Goal: Find specific page/section: Find specific page/section

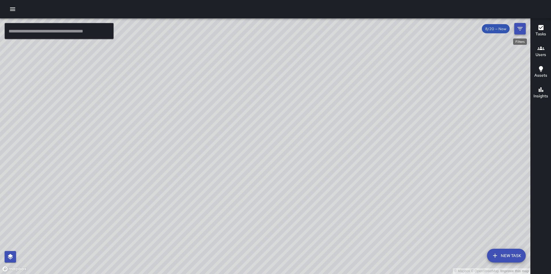
click at [519, 28] on icon "Filters" at bounding box center [519, 28] width 5 height 3
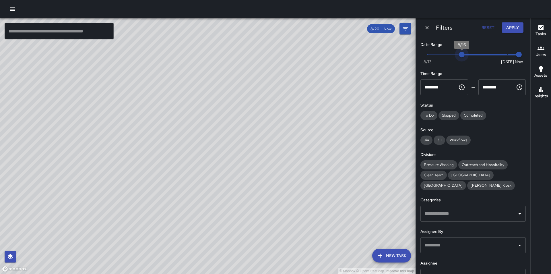
type input "*"
drag, startPoint x: 503, startPoint y: 54, endPoint x: 407, endPoint y: 72, distance: 98.3
click at [407, 72] on div "© Mapbox © OpenStreetMap Improve this map ​ New Task 8/20 — Now Map Layers Task…" at bounding box center [275, 145] width 551 height 255
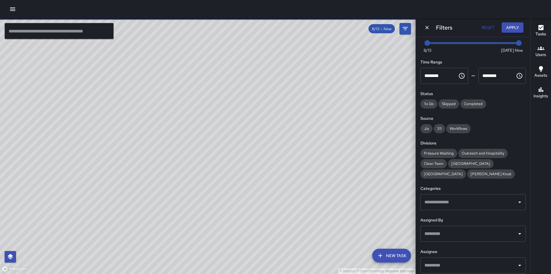
scroll to position [35, 0]
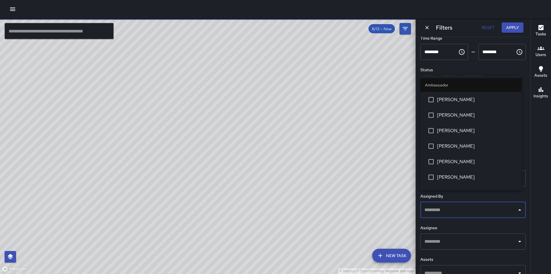
click at [477, 204] on input "text" at bounding box center [468, 209] width 91 height 11
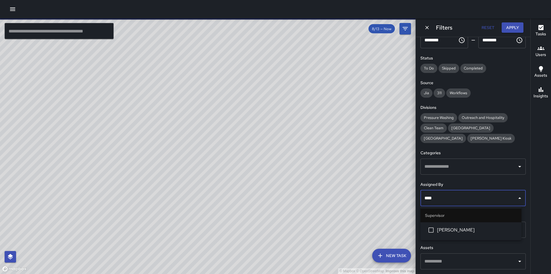
type input "*****"
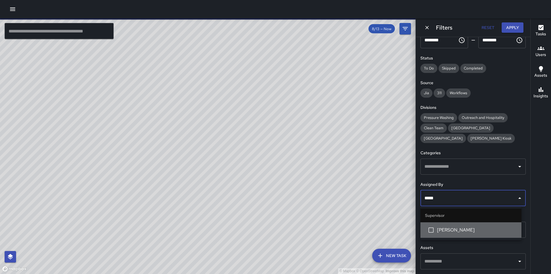
click at [473, 231] on span "[PERSON_NAME]" at bounding box center [477, 229] width 80 height 7
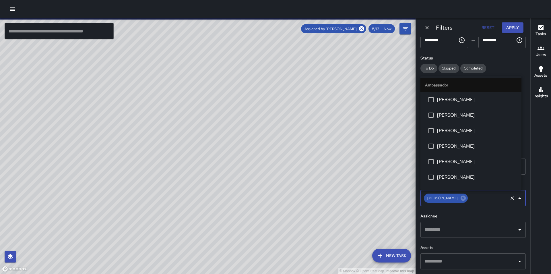
scroll to position [473, 0]
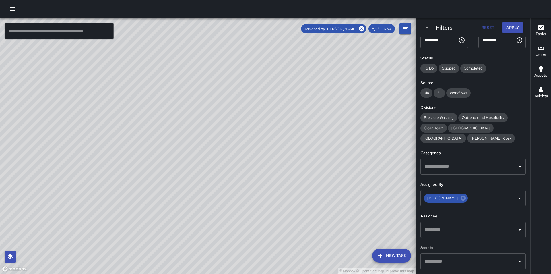
click at [379, 154] on div "© Mapbox © OpenStreetMap Improve this map" at bounding box center [207, 145] width 415 height 255
click at [519, 28] on button "Apply" at bounding box center [512, 27] width 22 height 11
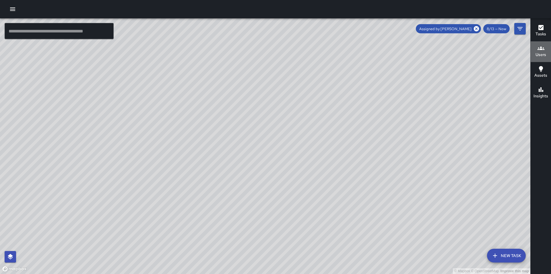
click at [539, 50] on icon "button" at bounding box center [540, 48] width 7 height 7
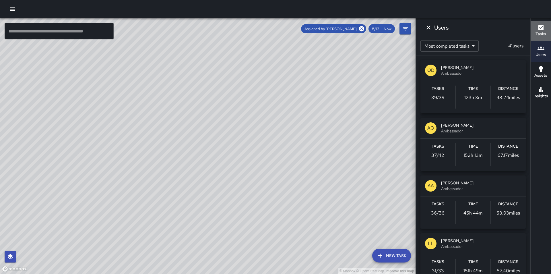
click at [545, 30] on div "Tasks" at bounding box center [540, 30] width 11 height 13
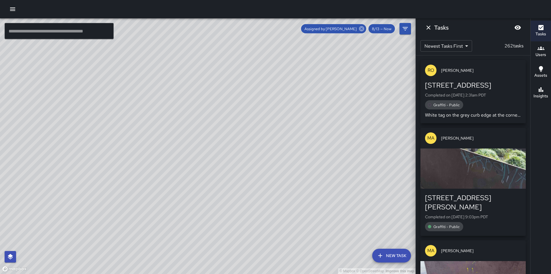
click at [361, 29] on icon at bounding box center [361, 29] width 6 height 6
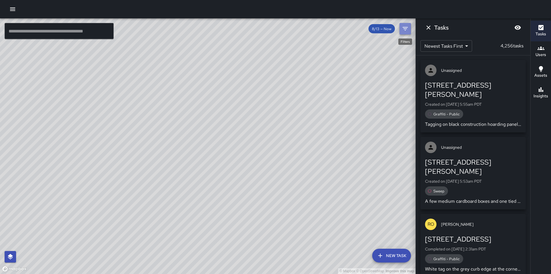
click at [404, 28] on icon "Filters" at bounding box center [405, 28] width 7 height 7
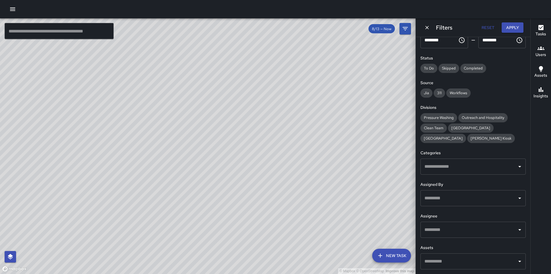
click at [449, 199] on input "text" at bounding box center [468, 197] width 91 height 11
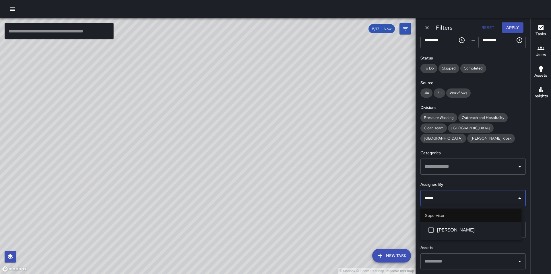
type input "******"
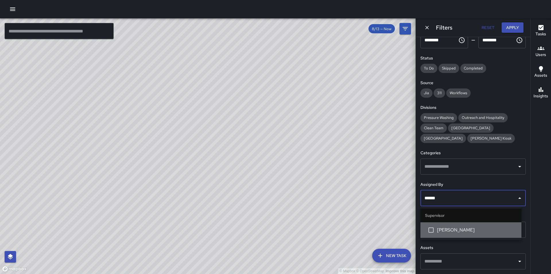
click at [461, 226] on span "[PERSON_NAME]" at bounding box center [477, 229] width 80 height 7
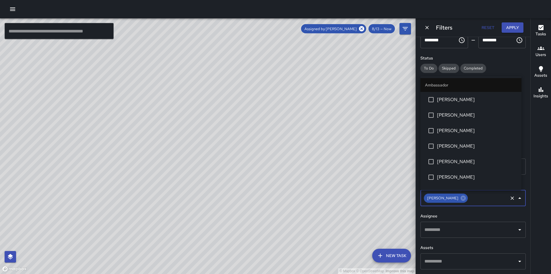
scroll to position [458, 0]
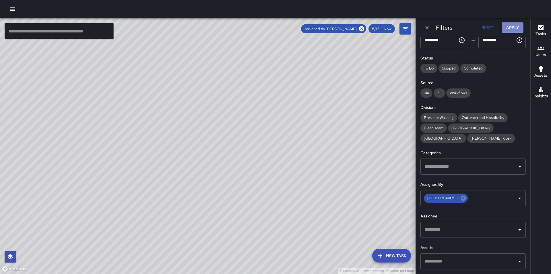
click at [515, 29] on button "Apply" at bounding box center [512, 27] width 22 height 11
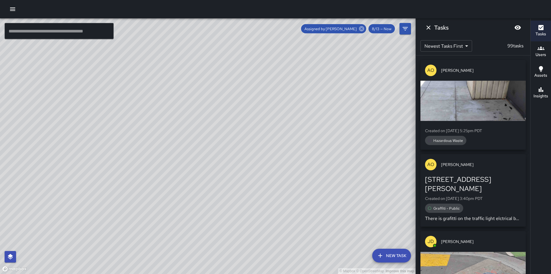
click at [361, 28] on icon at bounding box center [361, 29] width 6 height 6
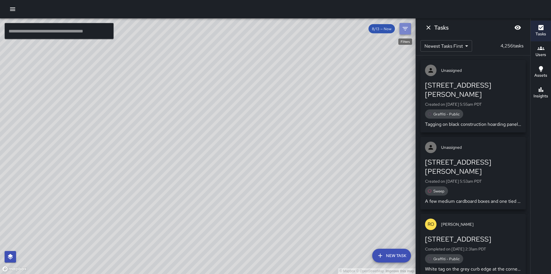
click at [404, 27] on icon "Filters" at bounding box center [405, 28] width 7 height 7
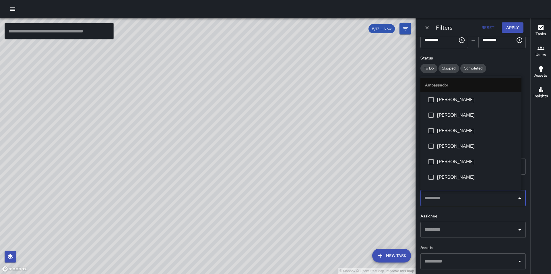
click at [453, 196] on input "text" at bounding box center [468, 197] width 91 height 11
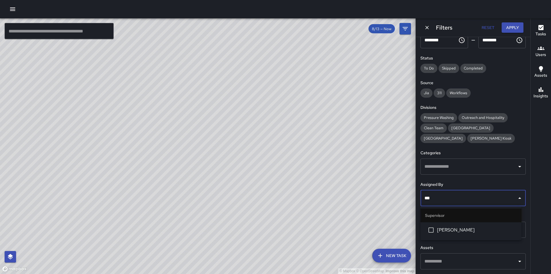
type input "****"
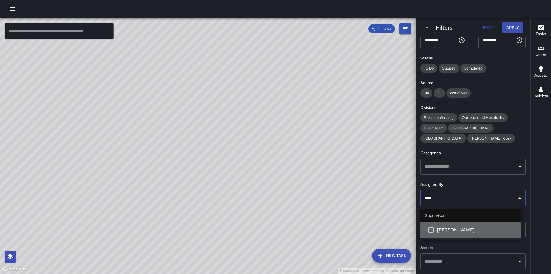
click at [459, 226] on span "[PERSON_NAME]" at bounding box center [477, 229] width 80 height 7
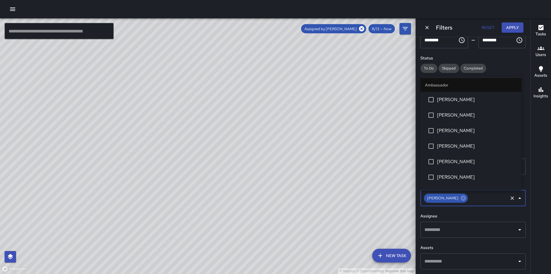
scroll to position [442, 0]
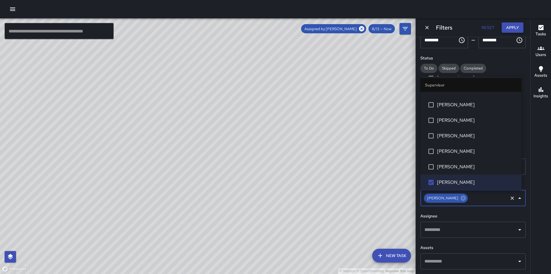
click at [516, 27] on button "Apply" at bounding box center [512, 27] width 22 height 11
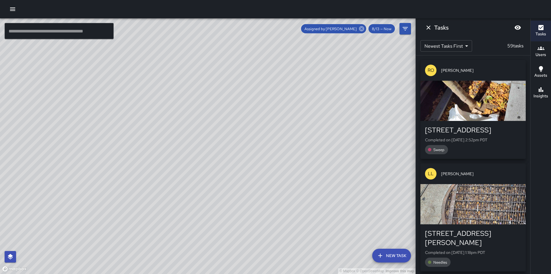
click at [363, 29] on icon at bounding box center [361, 28] width 5 height 5
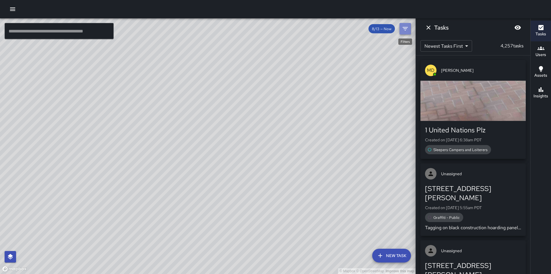
click at [406, 28] on icon "Filters" at bounding box center [404, 28] width 5 height 3
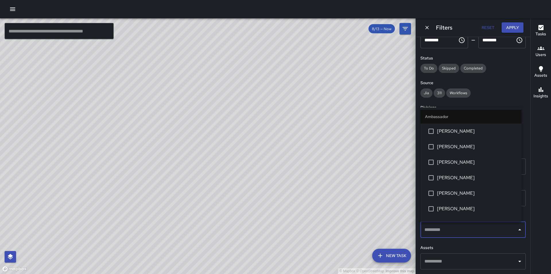
click at [435, 227] on input "text" at bounding box center [468, 229] width 91 height 11
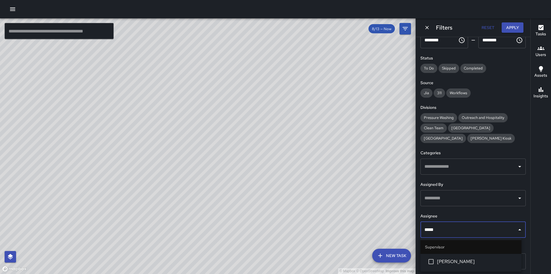
type input "******"
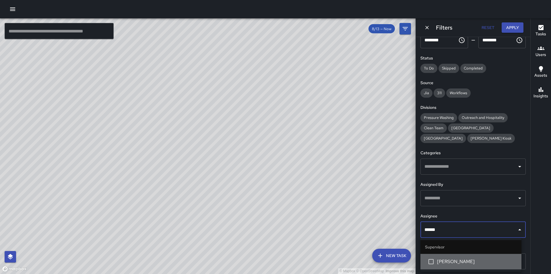
click at [470, 261] on span "[PERSON_NAME]" at bounding box center [477, 261] width 80 height 7
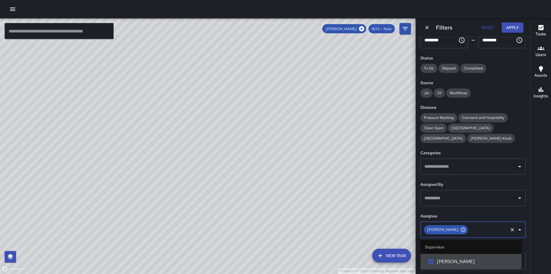
click at [460, 230] on icon at bounding box center [463, 229] width 6 height 6
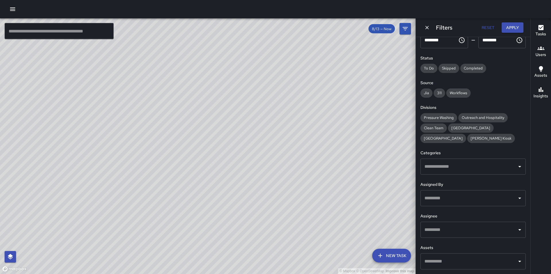
click at [383, 170] on div "© Mapbox © OpenStreetMap Improve this map" at bounding box center [207, 145] width 415 height 255
click at [446, 201] on input "text" at bounding box center [468, 197] width 91 height 11
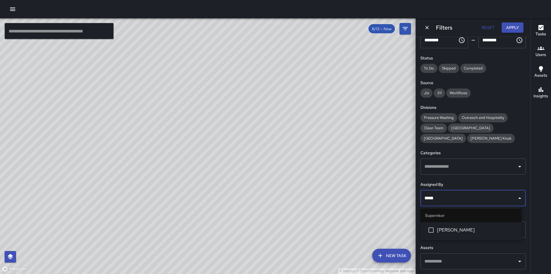
type input "******"
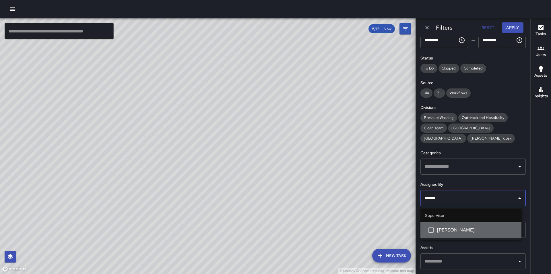
click at [460, 229] on span "[PERSON_NAME]" at bounding box center [477, 229] width 80 height 7
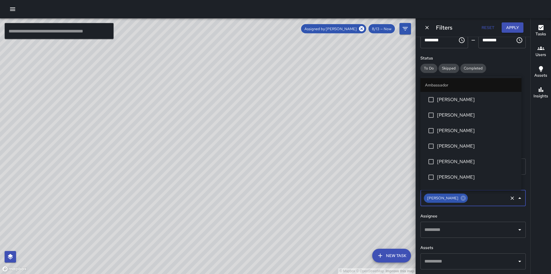
scroll to position [520, 0]
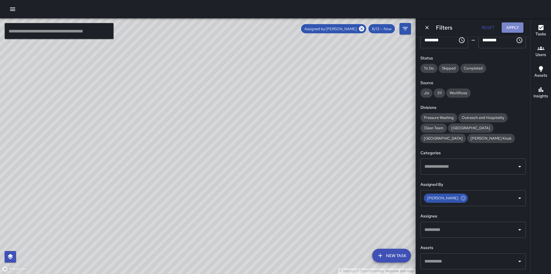
click at [511, 29] on button "Apply" at bounding box center [512, 27] width 22 height 11
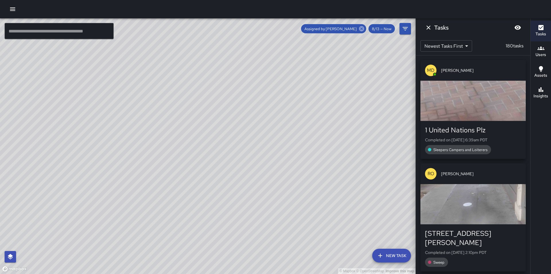
click at [362, 29] on icon at bounding box center [361, 29] width 6 height 6
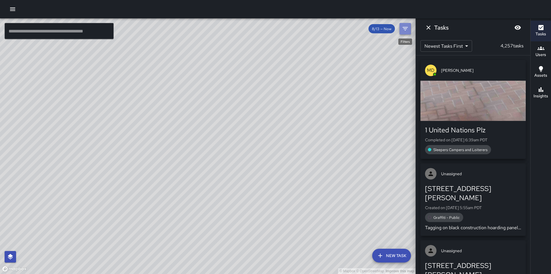
click at [404, 26] on icon "Filters" at bounding box center [405, 28] width 7 height 7
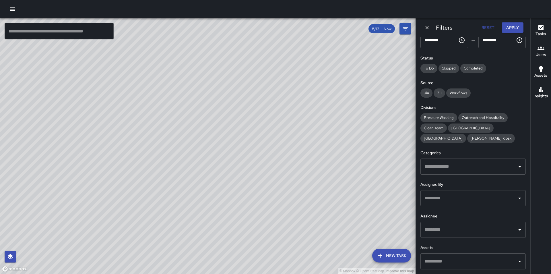
click at [462, 200] on input "text" at bounding box center [468, 197] width 91 height 11
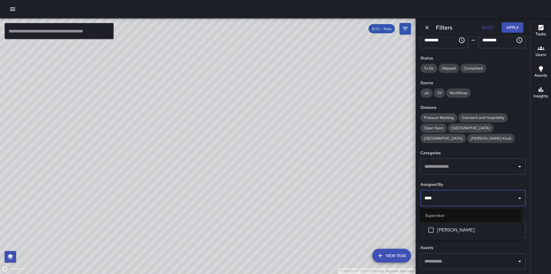
type input "*****"
click at [457, 231] on span "[PERSON_NAME]" at bounding box center [477, 229] width 80 height 7
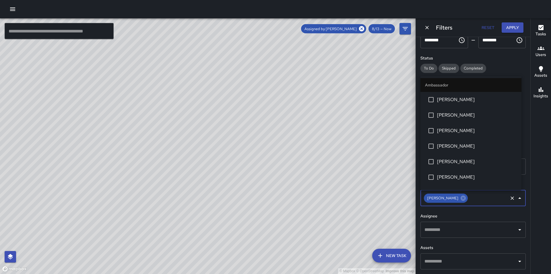
scroll to position [535, 0]
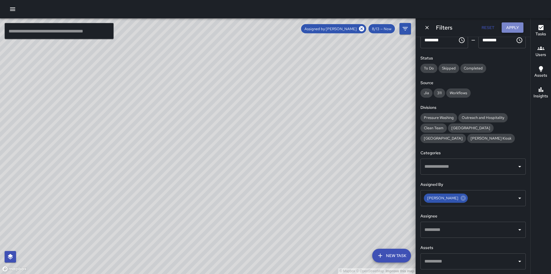
click at [513, 27] on button "Apply" at bounding box center [512, 27] width 22 height 11
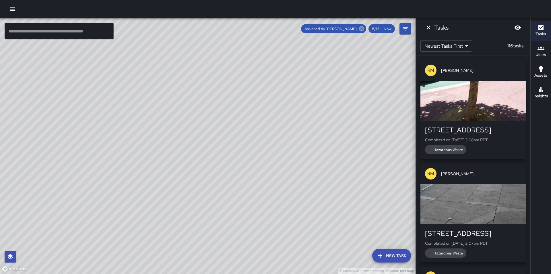
click at [362, 29] on icon at bounding box center [361, 29] width 6 height 6
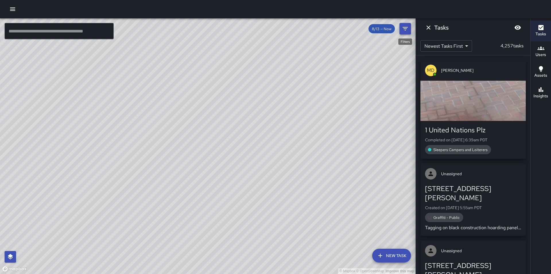
click at [404, 28] on icon "Filters" at bounding box center [404, 28] width 5 height 3
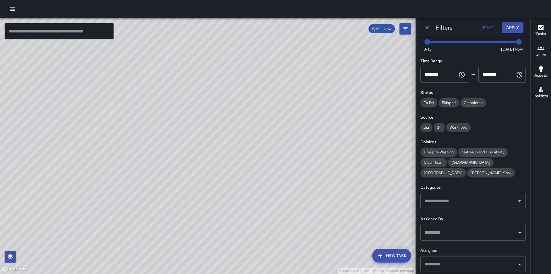
scroll to position [0, 0]
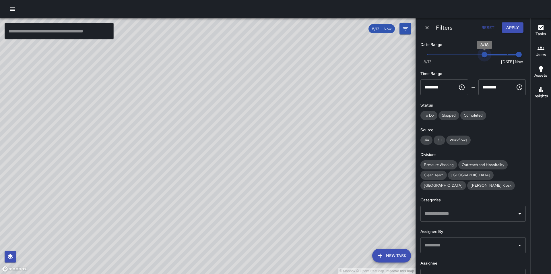
type input "*"
drag, startPoint x: 426, startPoint y: 54, endPoint x: 492, endPoint y: 55, distance: 65.7
click at [493, 55] on span "8/19" at bounding box center [496, 55] width 6 height 6
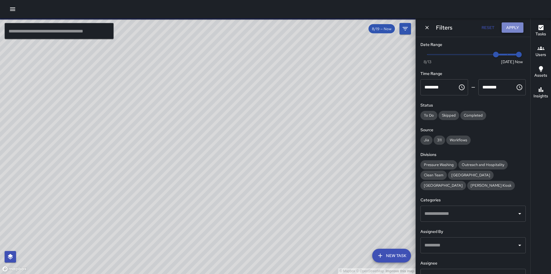
click at [515, 24] on button "Apply" at bounding box center [512, 27] width 22 height 11
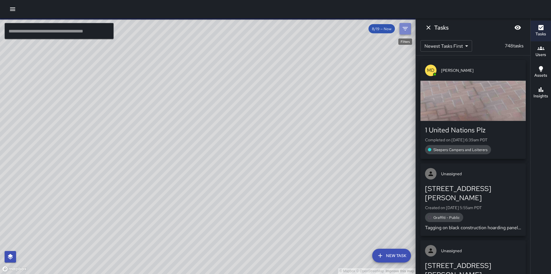
click at [406, 28] on icon "Filters" at bounding box center [404, 28] width 5 height 3
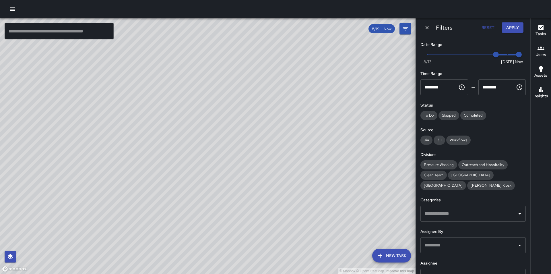
click at [448, 248] on input "text" at bounding box center [468, 245] width 91 height 11
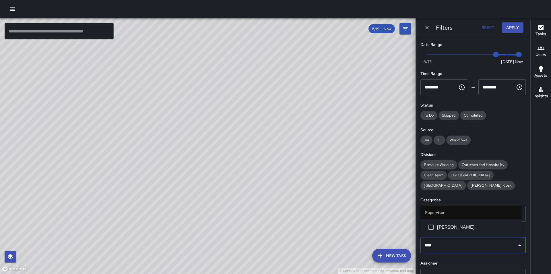
type input "*****"
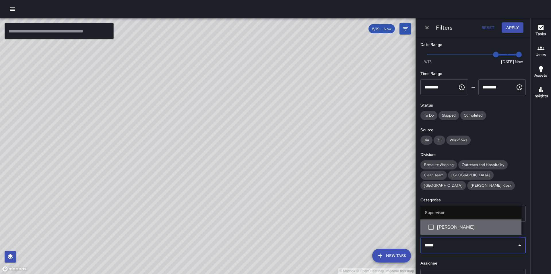
click at [454, 231] on li "[PERSON_NAME]" at bounding box center [470, 226] width 101 height 15
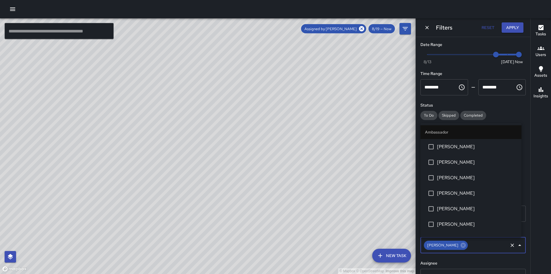
scroll to position [473, 0]
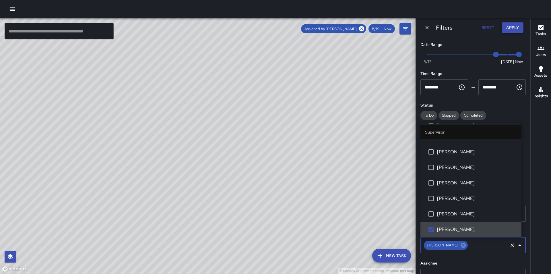
click at [512, 29] on button "Apply" at bounding box center [512, 27] width 22 height 11
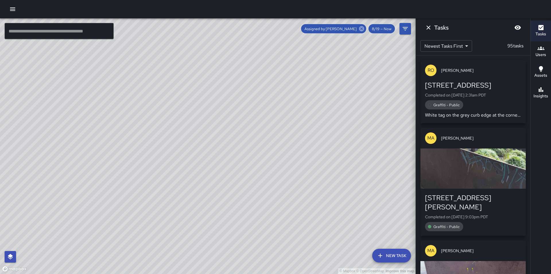
click at [363, 30] on icon at bounding box center [361, 29] width 6 height 6
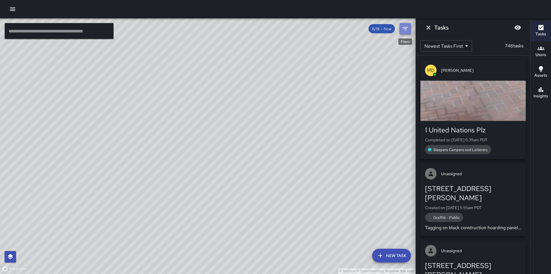
click at [405, 29] on icon "Filters" at bounding box center [404, 28] width 5 height 3
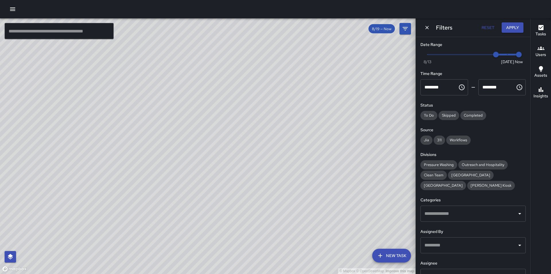
click at [435, 248] on input "text" at bounding box center [468, 245] width 91 height 11
type input "*"
drag, startPoint x: 492, startPoint y: 53, endPoint x: 417, endPoint y: 57, distance: 75.5
click at [417, 57] on div "Date Range Now Today 8/13 8/13 6:45 am Time Range ******** ​ ******** ​ Status …" at bounding box center [473, 155] width 114 height 237
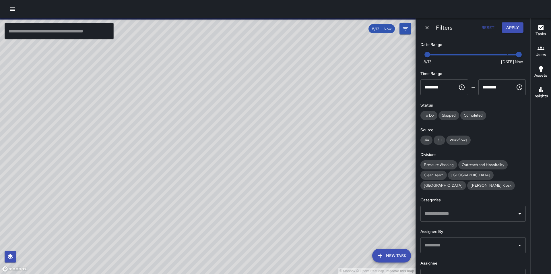
click at [457, 245] on input "text" at bounding box center [468, 245] width 91 height 11
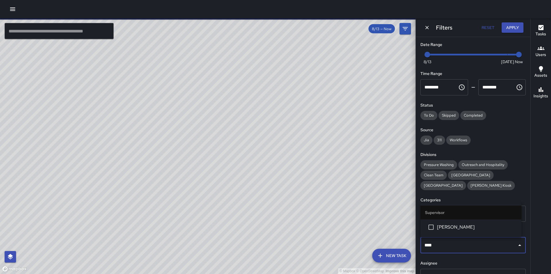
type input "*****"
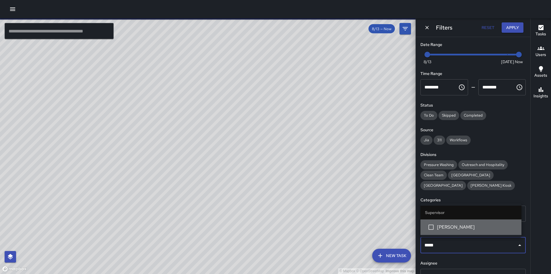
click at [449, 231] on li "[PERSON_NAME]" at bounding box center [470, 226] width 101 height 15
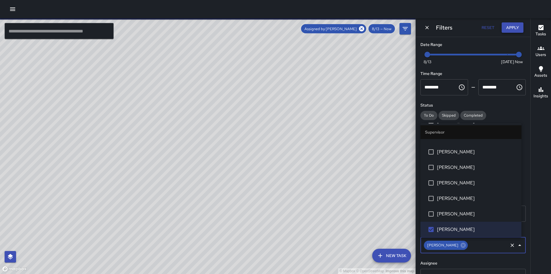
click at [511, 27] on button "Apply" at bounding box center [512, 27] width 22 height 11
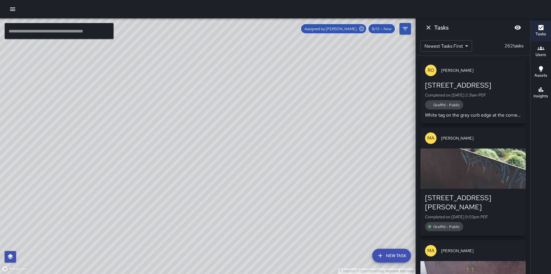
click at [361, 27] on icon at bounding box center [361, 28] width 5 height 5
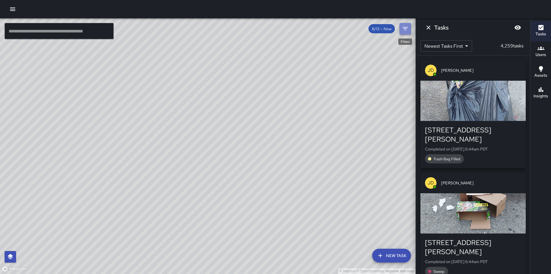
click at [408, 30] on icon "Filters" at bounding box center [405, 28] width 7 height 7
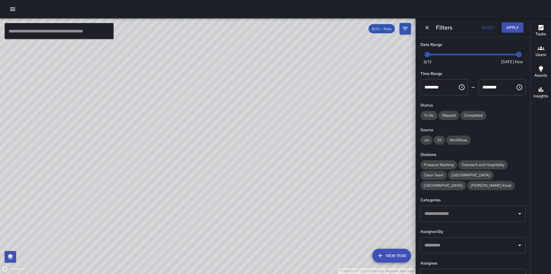
click at [458, 245] on input "text" at bounding box center [468, 245] width 91 height 11
type input "**"
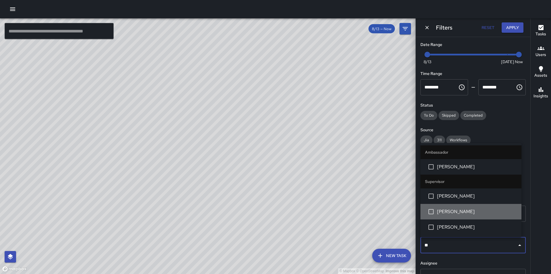
click at [454, 209] on span "[PERSON_NAME]" at bounding box center [477, 211] width 80 height 7
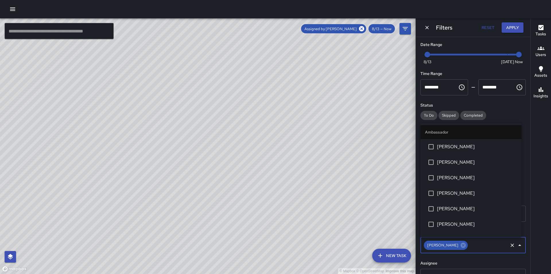
scroll to position [349, 0]
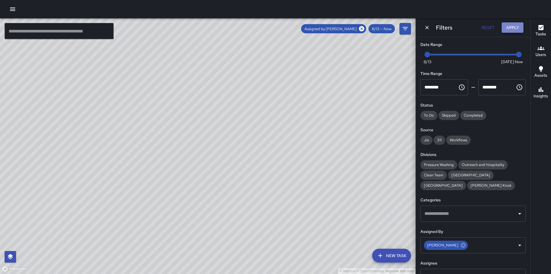
click at [519, 27] on button "Apply" at bounding box center [512, 27] width 22 height 11
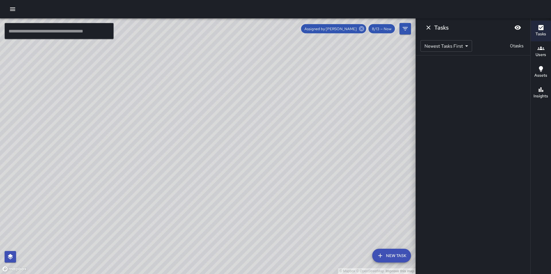
click at [362, 28] on icon at bounding box center [361, 29] width 6 height 6
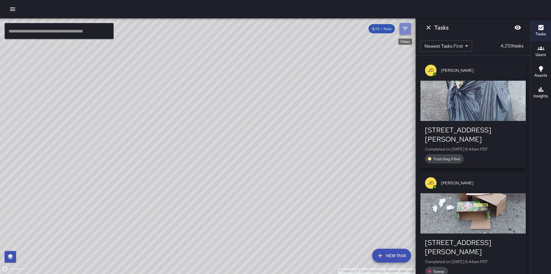
click at [406, 27] on icon "Filters" at bounding box center [405, 28] width 7 height 7
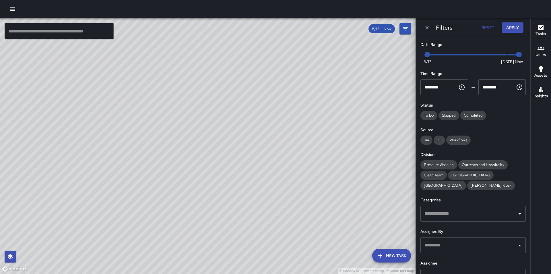
click at [457, 246] on input "text" at bounding box center [468, 245] width 91 height 11
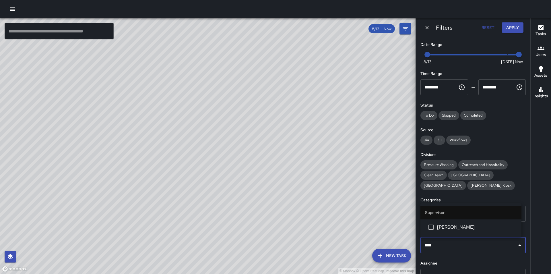
type input "*****"
click at [454, 226] on span "[PERSON_NAME]" at bounding box center [477, 226] width 80 height 7
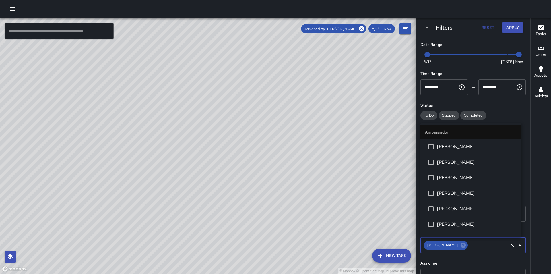
scroll to position [473, 0]
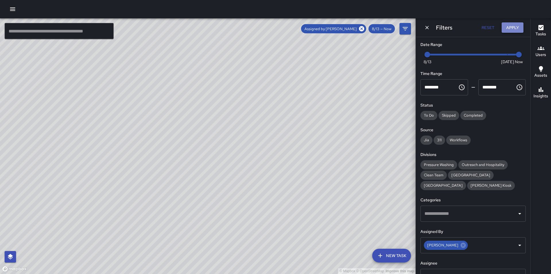
click at [512, 25] on button "Apply" at bounding box center [512, 27] width 22 height 11
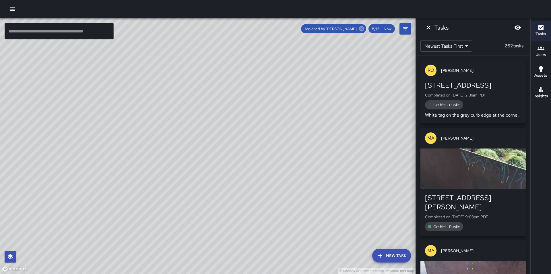
click at [363, 29] on icon at bounding box center [361, 28] width 5 height 5
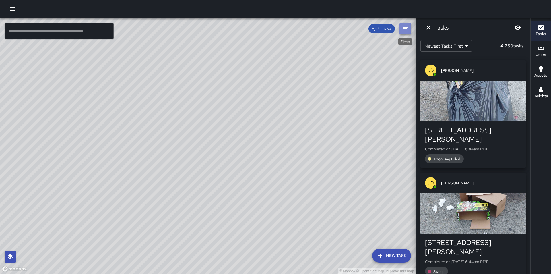
click at [404, 30] on icon "Filters" at bounding box center [405, 28] width 7 height 7
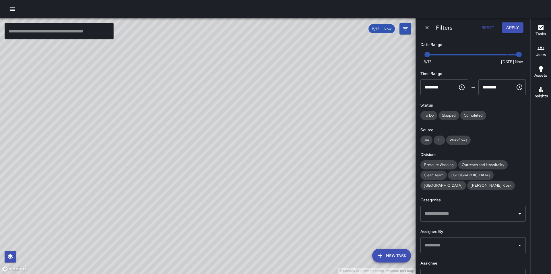
click at [480, 240] on input "text" at bounding box center [468, 245] width 91 height 11
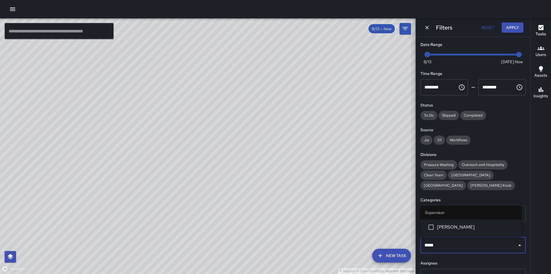
type input "******"
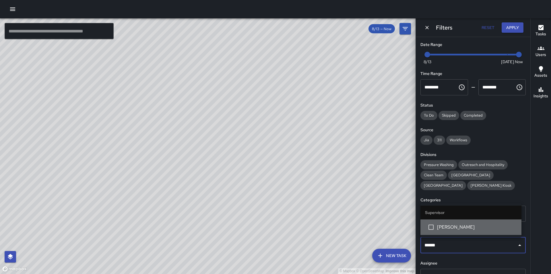
click at [475, 227] on span "[PERSON_NAME]" at bounding box center [477, 226] width 80 height 7
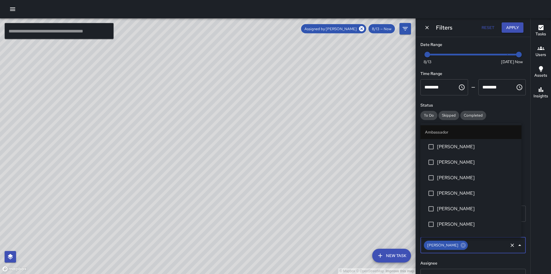
scroll to position [458, 0]
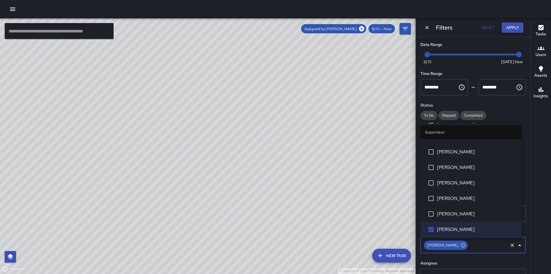
click at [516, 29] on button "Apply" at bounding box center [512, 27] width 22 height 11
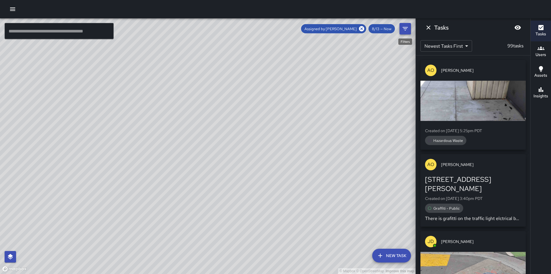
click at [406, 28] on icon "Filters" at bounding box center [405, 28] width 7 height 7
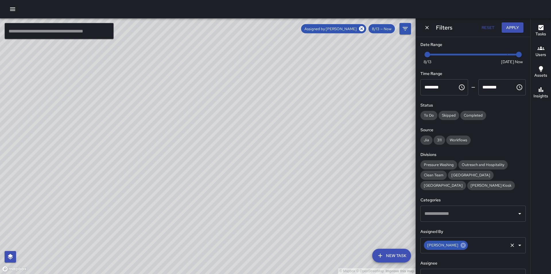
click at [460, 245] on icon at bounding box center [463, 245] width 6 height 6
click at [456, 245] on input "text" at bounding box center [468, 245] width 91 height 11
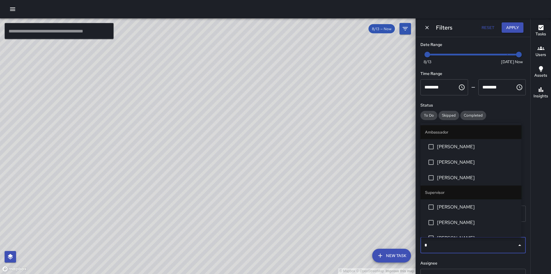
type input "**"
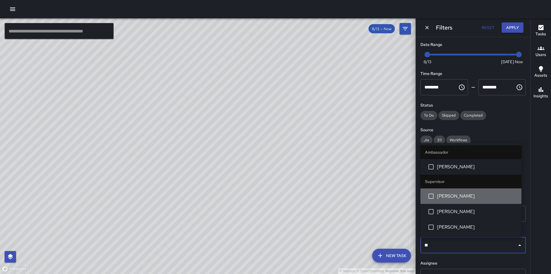
click at [459, 195] on span "[PERSON_NAME]" at bounding box center [477, 195] width 80 height 7
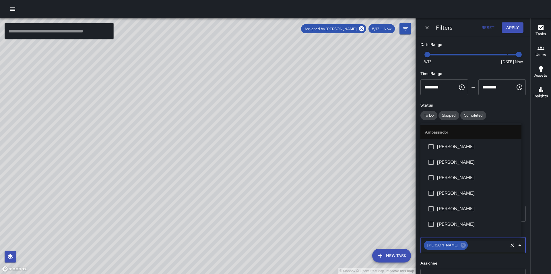
scroll to position [334, 0]
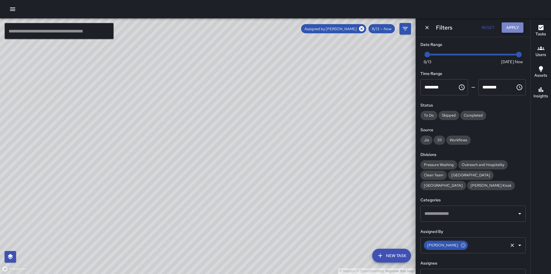
click at [517, 25] on button "Apply" at bounding box center [512, 27] width 22 height 11
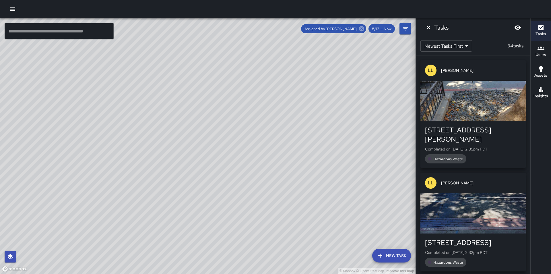
click at [362, 28] on icon at bounding box center [361, 29] width 6 height 6
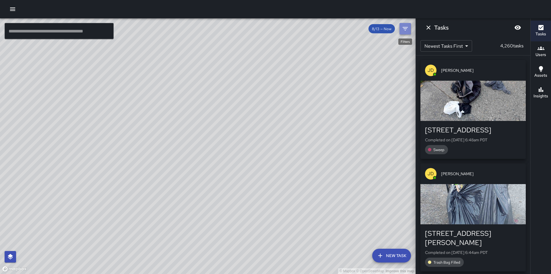
click at [406, 26] on icon "Filters" at bounding box center [405, 28] width 7 height 7
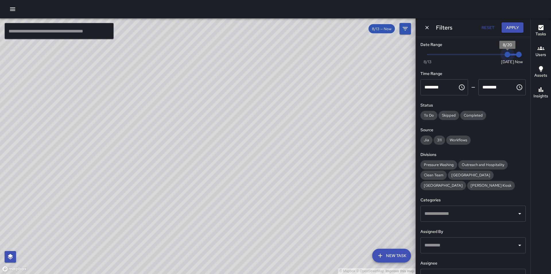
drag, startPoint x: 429, startPoint y: 56, endPoint x: 502, endPoint y: 54, distance: 72.6
click at [504, 54] on span "8/20" at bounding box center [507, 55] width 6 height 6
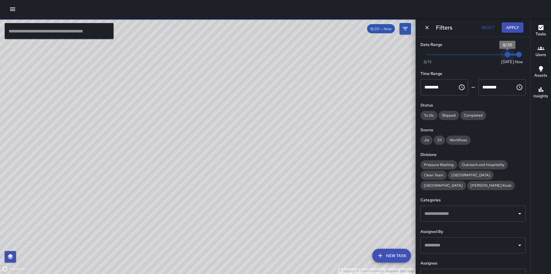
type input "*"
drag, startPoint x: 502, startPoint y: 54, endPoint x: 495, endPoint y: 54, distance: 6.6
click at [495, 54] on span "8/19" at bounding box center [496, 55] width 6 height 6
type input "*"
drag, startPoint x: 517, startPoint y: 55, endPoint x: 504, endPoint y: 54, distance: 12.3
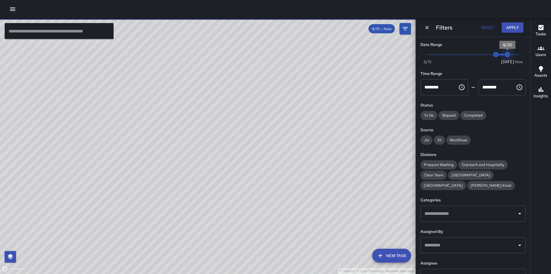
click at [504, 54] on span "8/20" at bounding box center [507, 55] width 6 height 6
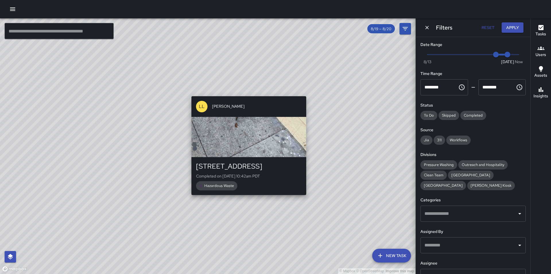
click at [247, 93] on div "© Mapbox © OpenStreetMap Improve this map LL Ledis Lainez 2 Hyde Street Complet…" at bounding box center [207, 145] width 415 height 255
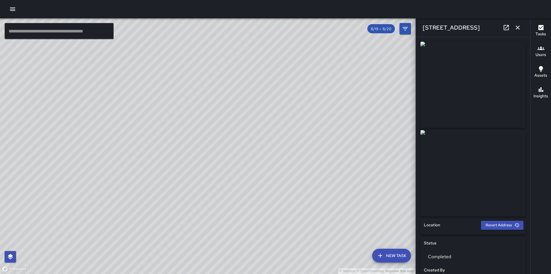
click at [220, 165] on div "© Mapbox © OpenStreetMap Improve this map" at bounding box center [207, 145] width 415 height 255
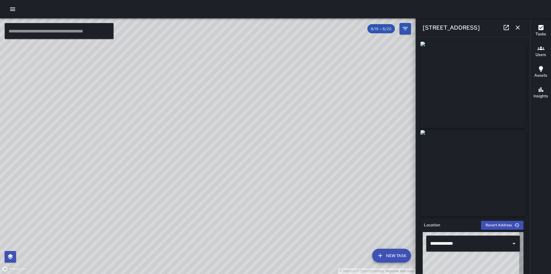
type input "**********"
click at [219, 163] on div "© Mapbox © OpenStreetMap Improve this map" at bounding box center [207, 145] width 415 height 255
click at [505, 30] on icon at bounding box center [505, 27] width 5 height 5
click at [517, 28] on icon "button" at bounding box center [517, 28] width 4 height 4
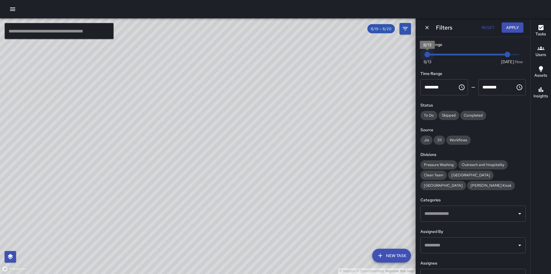
type input "*"
drag, startPoint x: 494, startPoint y: 54, endPoint x: 417, endPoint y: 58, distance: 77.5
click at [417, 58] on div "Date Range Now Today 8/13 8/13 8/20 Time Range ******** ​ ******** ​ Status To …" at bounding box center [473, 155] width 114 height 237
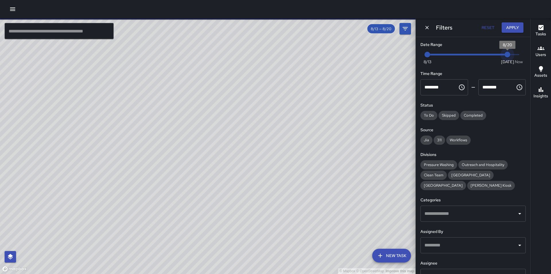
type input "*"
drag, startPoint x: 505, startPoint y: 55, endPoint x: 520, endPoint y: 55, distance: 14.6
click at [520, 55] on span "6:56 am" at bounding box center [519, 55] width 6 height 6
click at [450, 248] on input "text" at bounding box center [468, 245] width 91 height 11
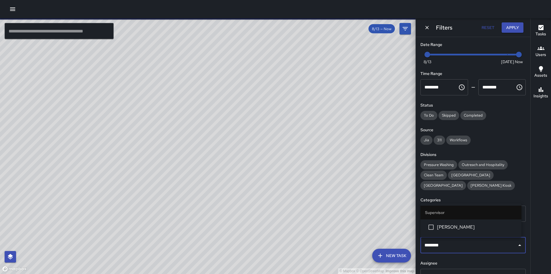
type input "*********"
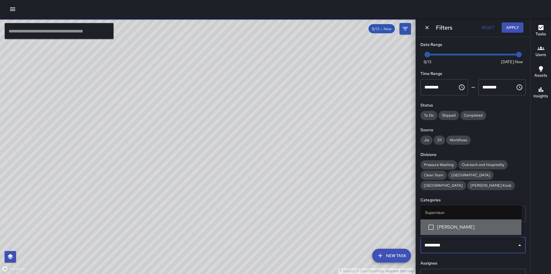
click at [460, 229] on span "[PERSON_NAME]" at bounding box center [477, 226] width 80 height 7
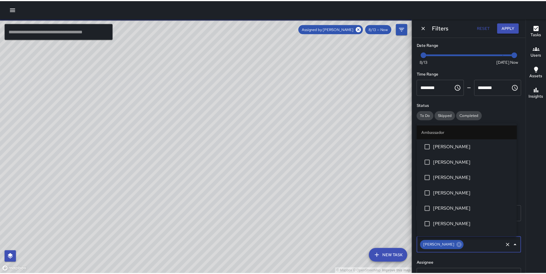
scroll to position [442, 0]
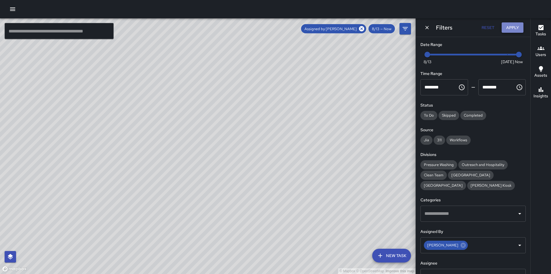
click at [511, 26] on button "Apply" at bounding box center [512, 27] width 22 height 11
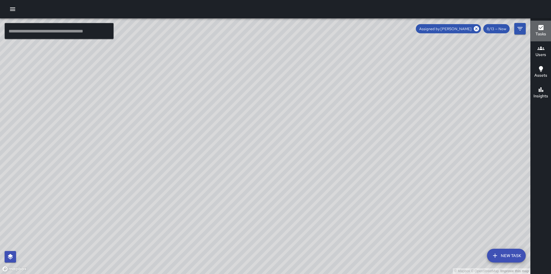
click at [544, 28] on div "Tasks" at bounding box center [540, 30] width 11 height 13
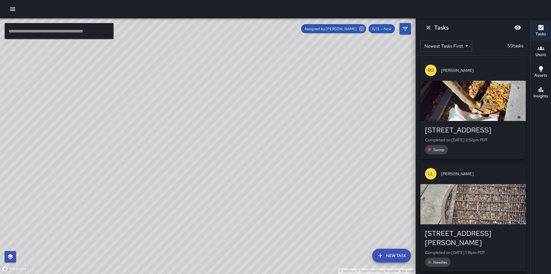
click at [363, 26] on icon at bounding box center [361, 29] width 6 height 6
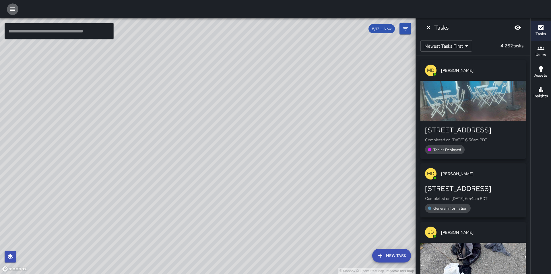
click at [13, 13] on button "button" at bounding box center [12, 8] width 11 height 11
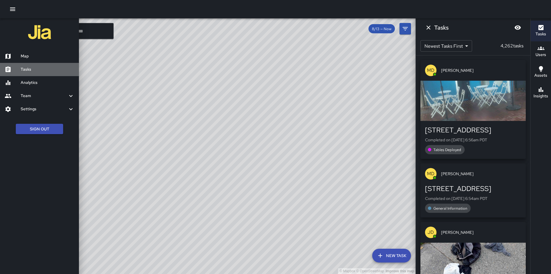
click at [36, 69] on h6 "Tasks" at bounding box center [48, 69] width 54 height 6
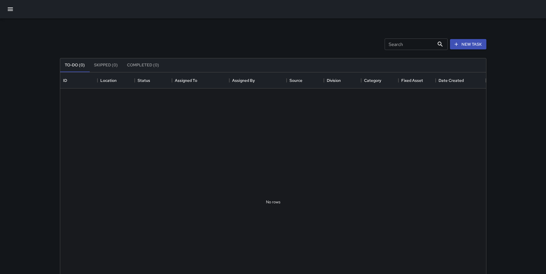
scroll to position [239, 422]
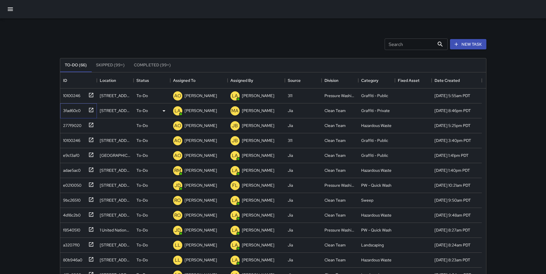
click at [67, 108] on div "3fad60c0" at bounding box center [71, 109] width 20 height 8
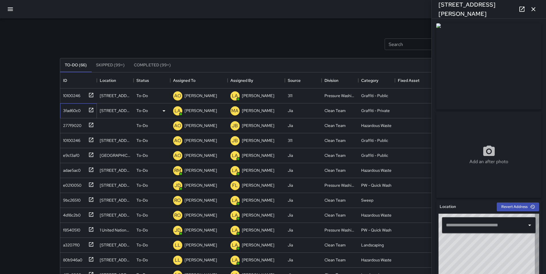
type input "**********"
click at [197, 109] on p "[PERSON_NAME]" at bounding box center [201, 111] width 32 height 6
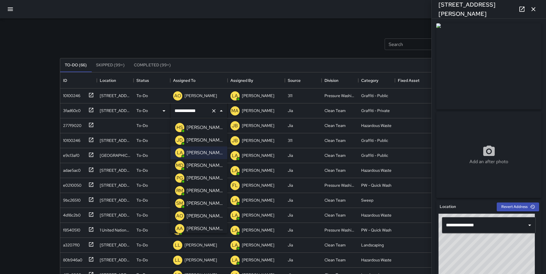
click at [208, 213] on p "[PERSON_NAME]" at bounding box center [205, 215] width 36 height 7
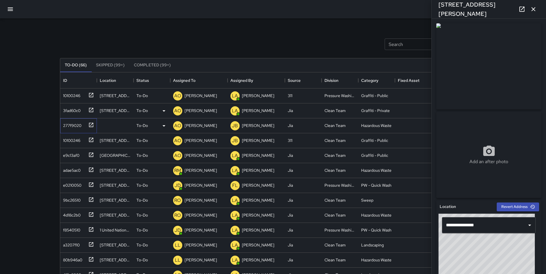
click at [72, 121] on div "277f9020" at bounding box center [71, 124] width 21 height 8
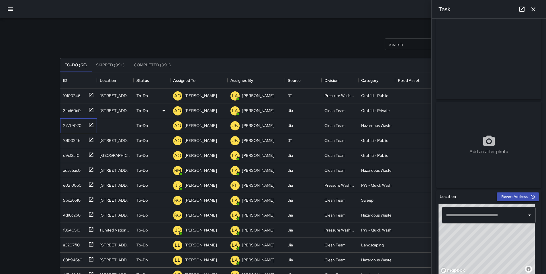
scroll to position [0, 0]
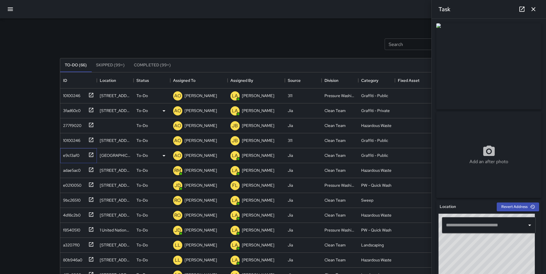
click at [70, 153] on div "e9c13af0" at bounding box center [70, 154] width 19 height 8
type input "**********"
click at [65, 172] on div "adae5ac0" at bounding box center [71, 169] width 20 height 8
type input "**********"
click at [69, 184] on div "e0210050" at bounding box center [71, 184] width 21 height 8
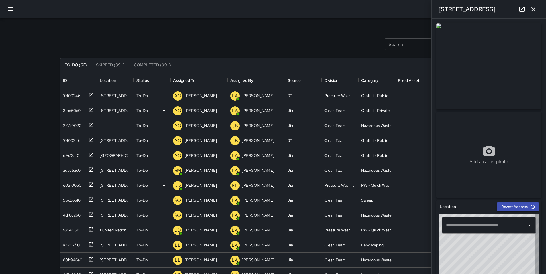
type input "**********"
click at [70, 198] on div "9bc26510" at bounding box center [71, 199] width 20 height 8
type input "**********"
click at [66, 212] on div "4d18c2b0" at bounding box center [71, 214] width 20 height 8
type input "**********"
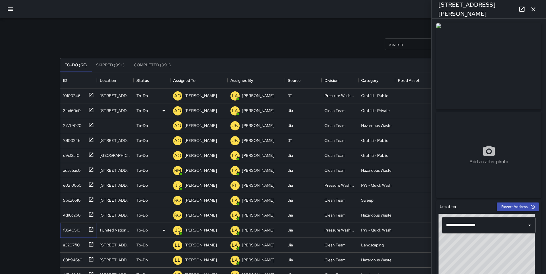
click at [78, 230] on div "f8540510" at bounding box center [71, 229] width 20 height 8
type input "**********"
click at [67, 248] on div "a3207f10" at bounding box center [70, 244] width 19 height 8
type input "**********"
click at [67, 259] on div "80b946a0" at bounding box center [72, 258] width 22 height 8
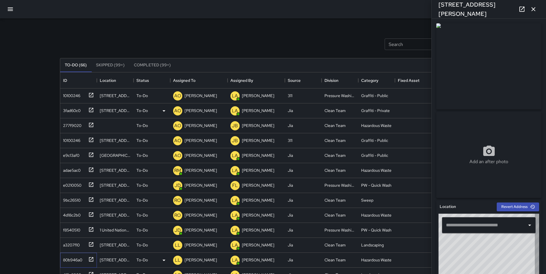
type input "**********"
click at [534, 7] on icon "button" at bounding box center [533, 9] width 7 height 7
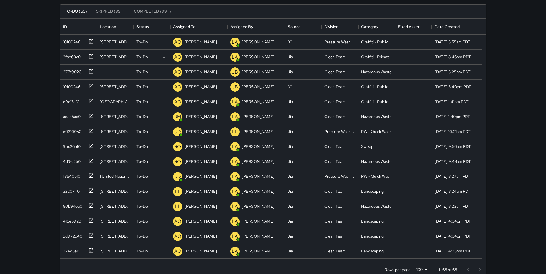
scroll to position [65, 0]
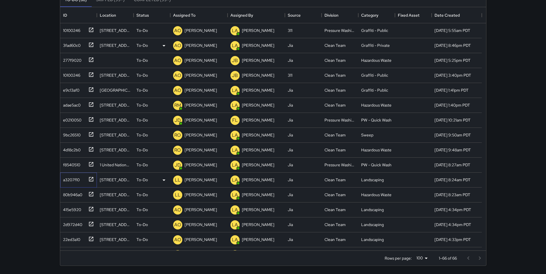
click at [77, 181] on div "a3207f10" at bounding box center [70, 178] width 19 height 8
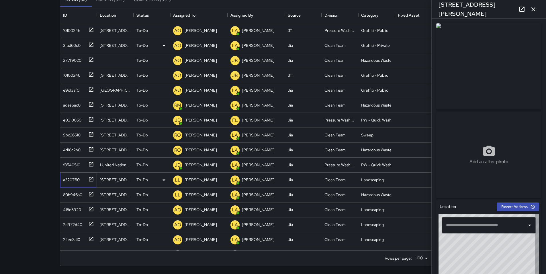
type input "**********"
click at [69, 190] on div "80b946a0" at bounding box center [72, 193] width 22 height 8
type input "**********"
click at [73, 203] on div "415e5920" at bounding box center [78, 209] width 37 height 15
click at [536, 9] on icon "button" at bounding box center [533, 9] width 7 height 7
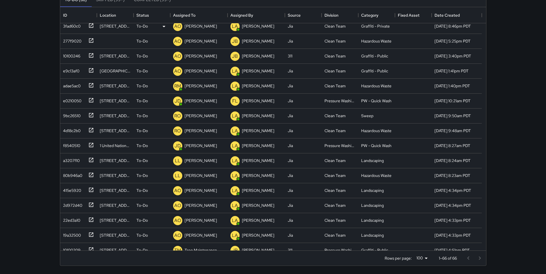
scroll to position [0, 0]
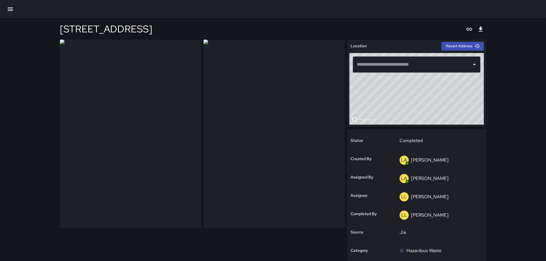
type input "**********"
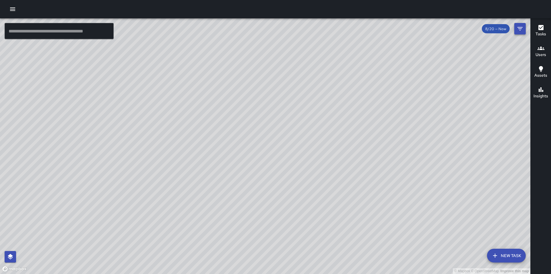
click at [522, 27] on icon "Filters" at bounding box center [519, 28] width 5 height 3
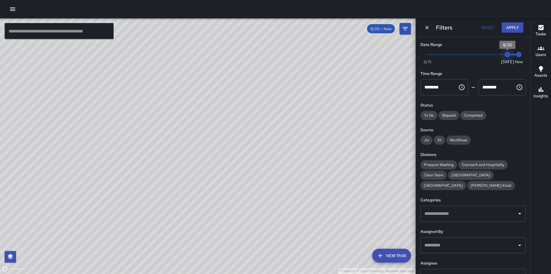
type input "*"
drag, startPoint x: 504, startPoint y: 55, endPoint x: 494, endPoint y: 54, distance: 9.8
click at [494, 54] on span "8/19" at bounding box center [496, 55] width 6 height 6
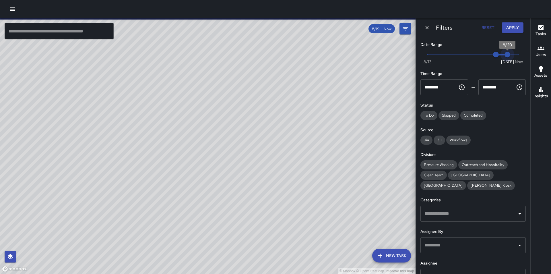
type input "*"
drag, startPoint x: 515, startPoint y: 54, endPoint x: 505, endPoint y: 53, distance: 10.7
click at [505, 53] on span "8/20" at bounding box center [507, 55] width 6 height 6
click at [466, 241] on input "text" at bounding box center [468, 245] width 91 height 11
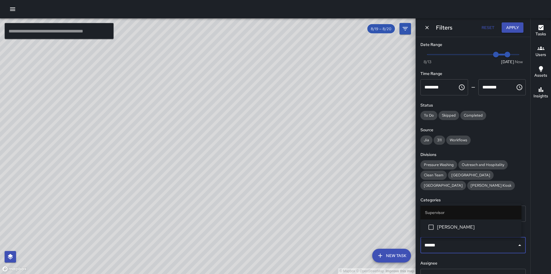
type input "*******"
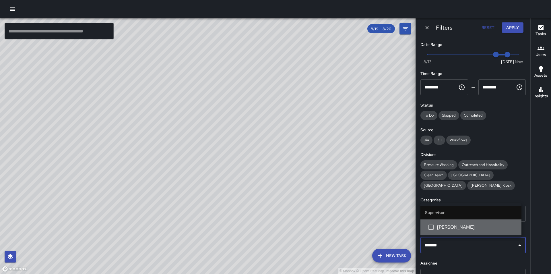
click at [470, 227] on span "Joaquin Rosa" at bounding box center [477, 226] width 80 height 7
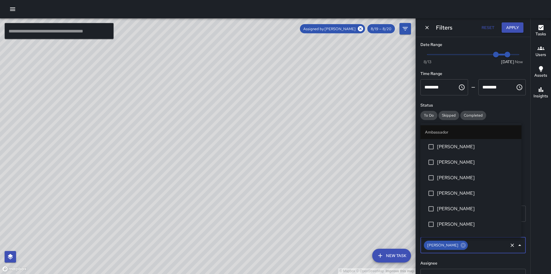
scroll to position [334, 0]
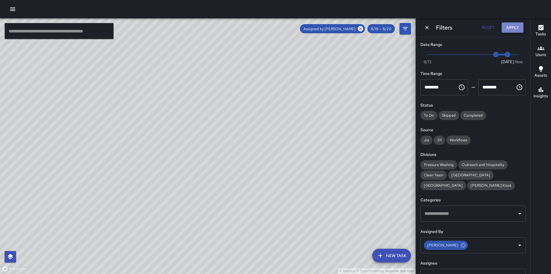
click at [515, 26] on button "Apply" at bounding box center [512, 27] width 22 height 11
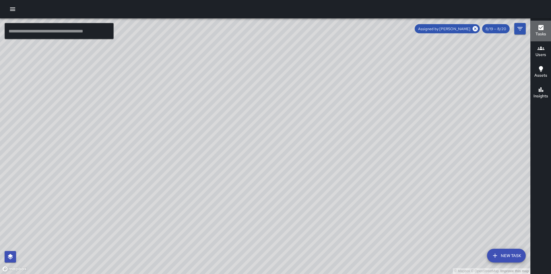
click at [546, 31] on div "Tasks" at bounding box center [540, 30] width 11 height 13
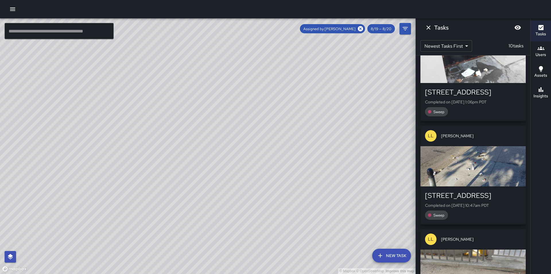
scroll to position [819, 0]
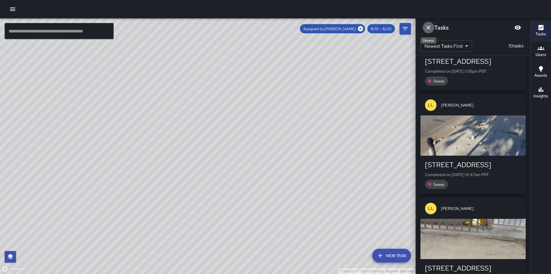
click at [430, 25] on icon "Dismiss" at bounding box center [428, 27] width 7 height 7
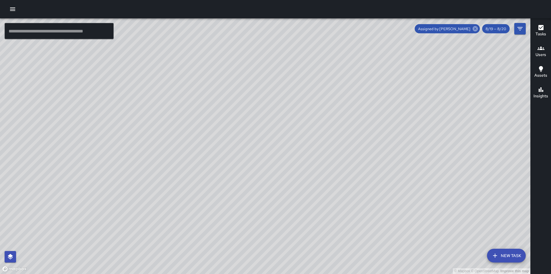
click at [474, 28] on icon at bounding box center [474, 28] width 5 height 5
click at [519, 29] on icon "Filters" at bounding box center [519, 28] width 5 height 3
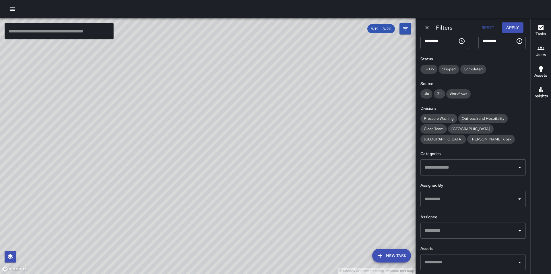
scroll to position [47, 0]
click at [477, 231] on input "text" at bounding box center [468, 229] width 91 height 11
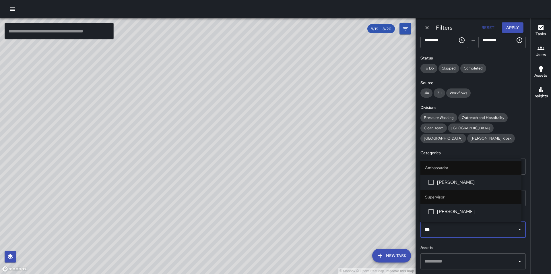
type input "****"
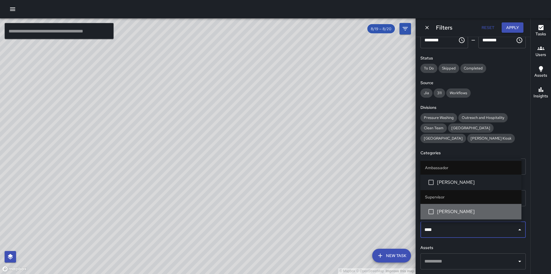
click at [472, 214] on span "[PERSON_NAME]" at bounding box center [477, 211] width 80 height 7
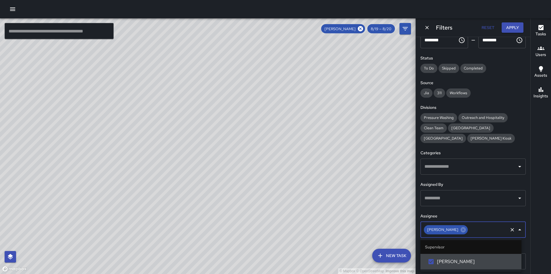
scroll to position [0, 0]
click at [460, 231] on icon at bounding box center [462, 229] width 5 height 5
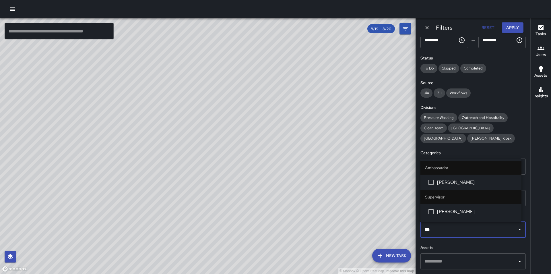
type input "****"
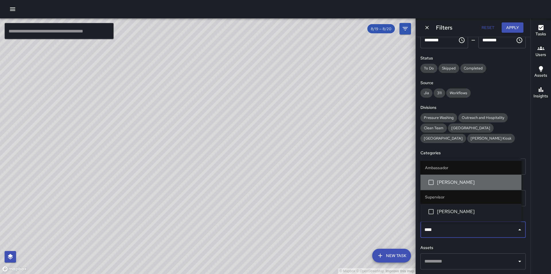
click at [457, 182] on span "[PERSON_NAME]" at bounding box center [477, 182] width 80 height 7
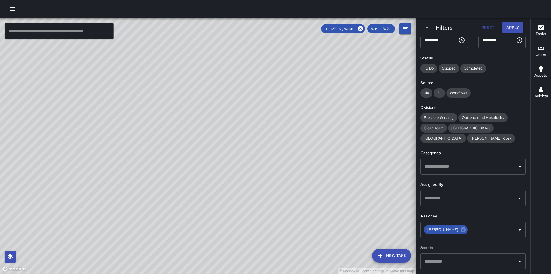
drag, startPoint x: 132, startPoint y: 112, endPoint x: 232, endPoint y: 147, distance: 105.8
click at [232, 147] on div "© Mapbox © OpenStreetMap Improve this map" at bounding box center [207, 145] width 415 height 255
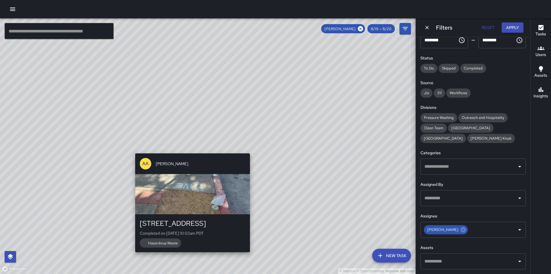
click at [190, 150] on div "© Mapbox © OpenStreetMap Improve this map AA Alex Armstrong 555 Franklin Street…" at bounding box center [207, 145] width 415 height 255
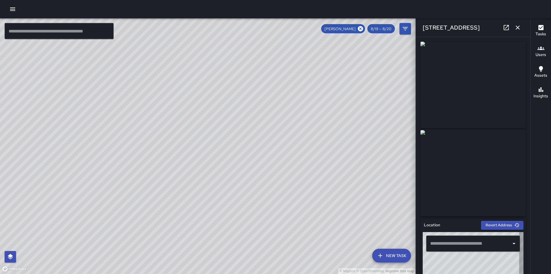
type input "**********"
drag, startPoint x: 291, startPoint y: 92, endPoint x: 213, endPoint y: 109, distance: 79.3
click at [213, 109] on div "© Mapbox © OpenStreetMap Improve this map" at bounding box center [207, 145] width 415 height 255
drag, startPoint x: 240, startPoint y: 106, endPoint x: 215, endPoint y: 123, distance: 29.7
click at [215, 123] on div "© Mapbox © OpenStreetMap Improve this map" at bounding box center [207, 145] width 415 height 255
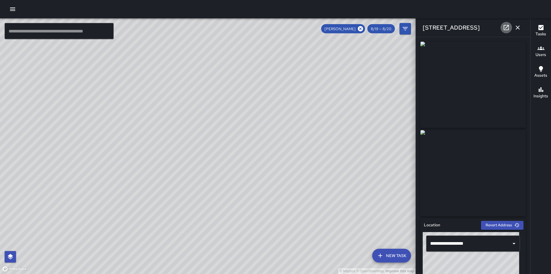
click at [509, 28] on icon at bounding box center [506, 27] width 7 height 7
drag, startPoint x: 232, startPoint y: 118, endPoint x: 212, endPoint y: 161, distance: 47.9
click at [212, 161] on div "© Mapbox © OpenStreetMap Improve this map" at bounding box center [207, 145] width 415 height 255
click at [518, 27] on icon "button" at bounding box center [517, 28] width 4 height 4
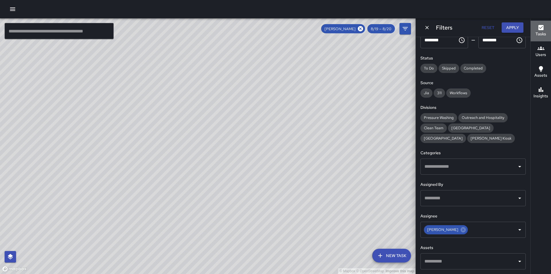
click at [542, 31] on icon "button" at bounding box center [540, 27] width 7 height 7
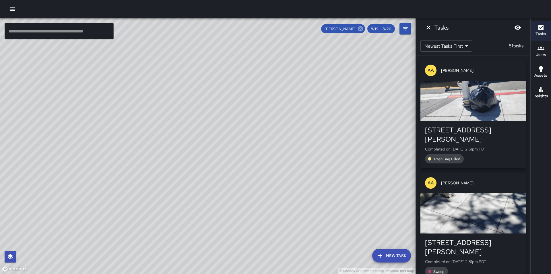
click at [361, 28] on icon at bounding box center [360, 29] width 6 height 6
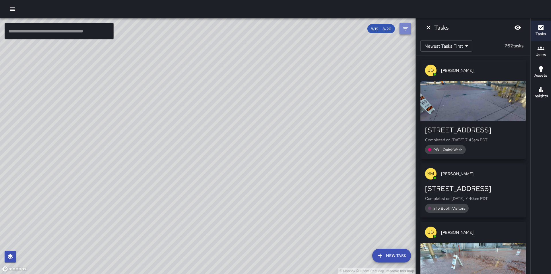
click at [408, 26] on button "Filters" at bounding box center [404, 28] width 11 height 11
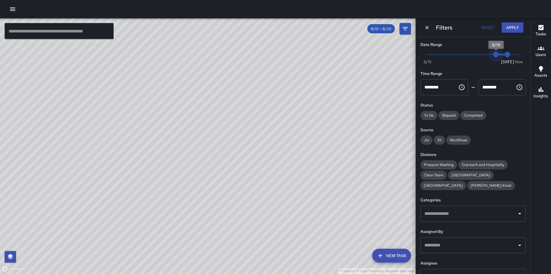
type input "*"
drag, startPoint x: 492, startPoint y: 55, endPoint x: 414, endPoint y: 67, distance: 78.3
click at [414, 67] on div "© Mapbox © OpenStreetMap Improve this map ​ New Task 8/19 — 8/20 Map Layers Tas…" at bounding box center [275, 145] width 551 height 255
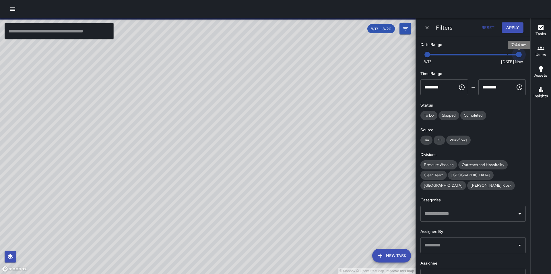
type input "*"
drag, startPoint x: 504, startPoint y: 55, endPoint x: 519, endPoint y: 56, distance: 15.2
click at [519, 56] on span "7:44 am" at bounding box center [519, 55] width 6 height 6
click at [407, 30] on icon "Filters" at bounding box center [405, 28] width 7 height 7
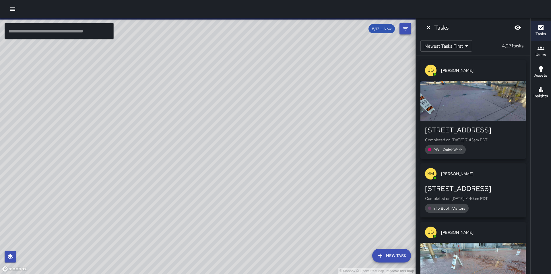
click at [407, 28] on icon "Filters" at bounding box center [404, 28] width 5 height 3
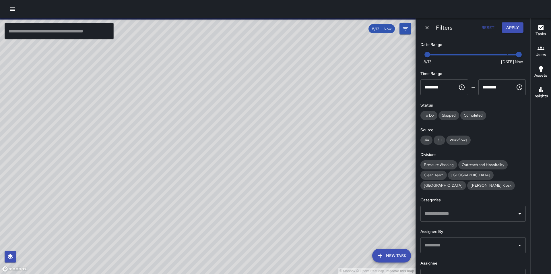
click at [470, 248] on input "text" at bounding box center [468, 245] width 91 height 11
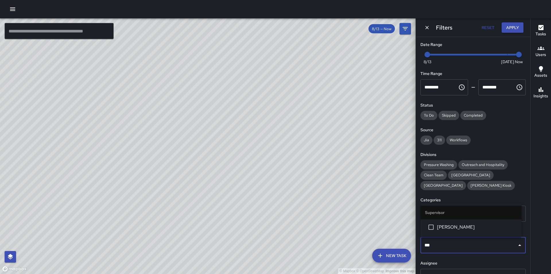
type input "****"
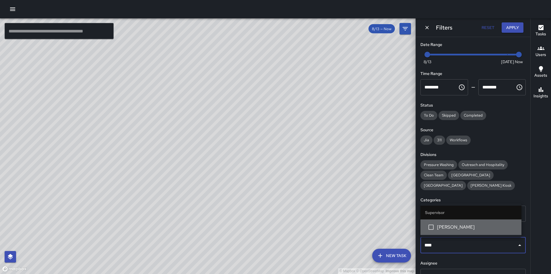
click at [467, 227] on span "[PERSON_NAME]" at bounding box center [477, 226] width 80 height 7
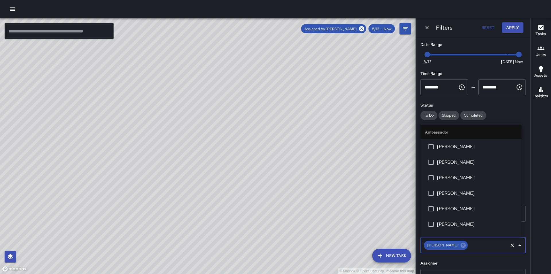
scroll to position [442, 0]
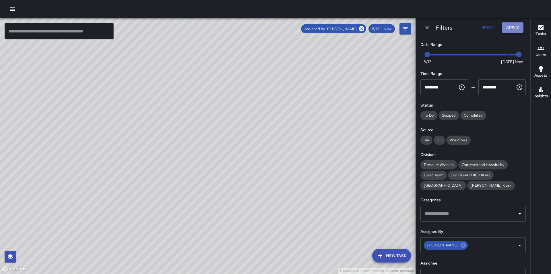
click at [517, 26] on button "Apply" at bounding box center [512, 27] width 22 height 11
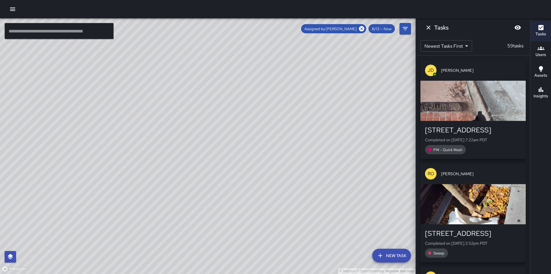
drag, startPoint x: 277, startPoint y: 162, endPoint x: 276, endPoint y: 97, distance: 64.6
click at [276, 97] on div "© Mapbox © OpenStreetMap Improve this map" at bounding box center [207, 145] width 415 height 255
drag, startPoint x: 286, startPoint y: 118, endPoint x: 281, endPoint y: 105, distance: 13.8
click at [281, 105] on div "© Mapbox © OpenStreetMap Improve this map" at bounding box center [207, 145] width 415 height 255
click at [363, 29] on icon at bounding box center [361, 28] width 5 height 5
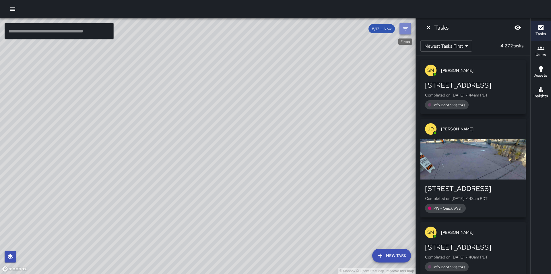
click at [404, 31] on icon "Filters" at bounding box center [405, 28] width 7 height 7
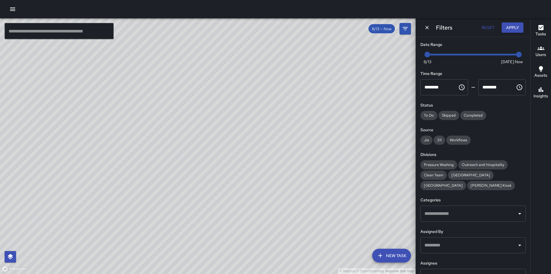
click at [451, 249] on input "text" at bounding box center [468, 245] width 91 height 11
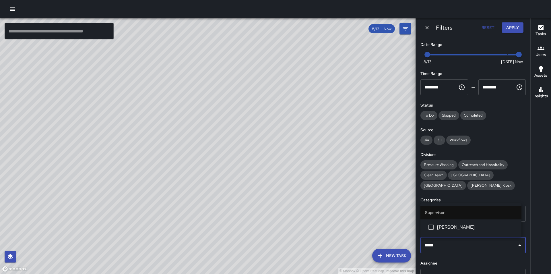
type input "******"
click at [455, 226] on span "[PERSON_NAME]" at bounding box center [477, 226] width 80 height 7
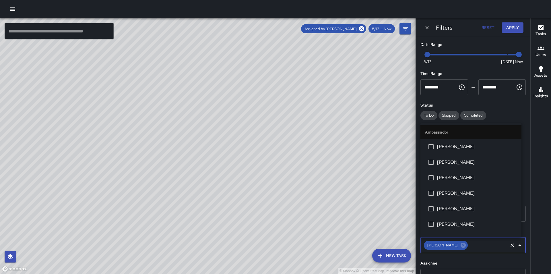
scroll to position [458, 0]
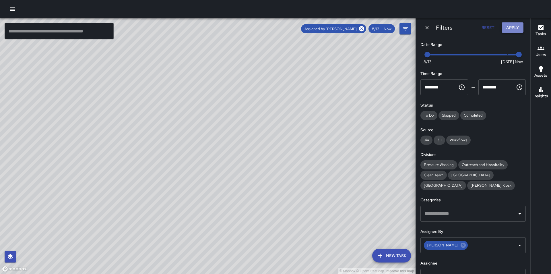
click at [513, 28] on button "Apply" at bounding box center [512, 27] width 22 height 11
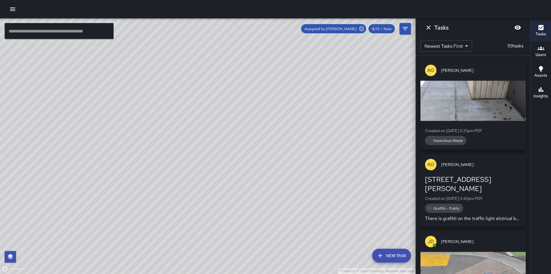
click at [363, 28] on icon at bounding box center [361, 29] width 6 height 6
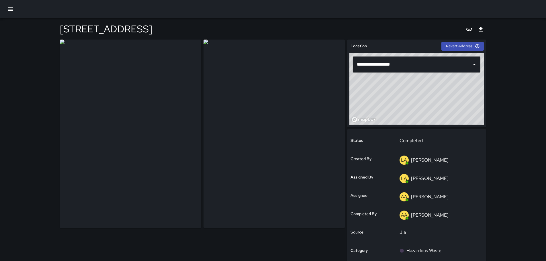
type input "**********"
